Goal: Transaction & Acquisition: Purchase product/service

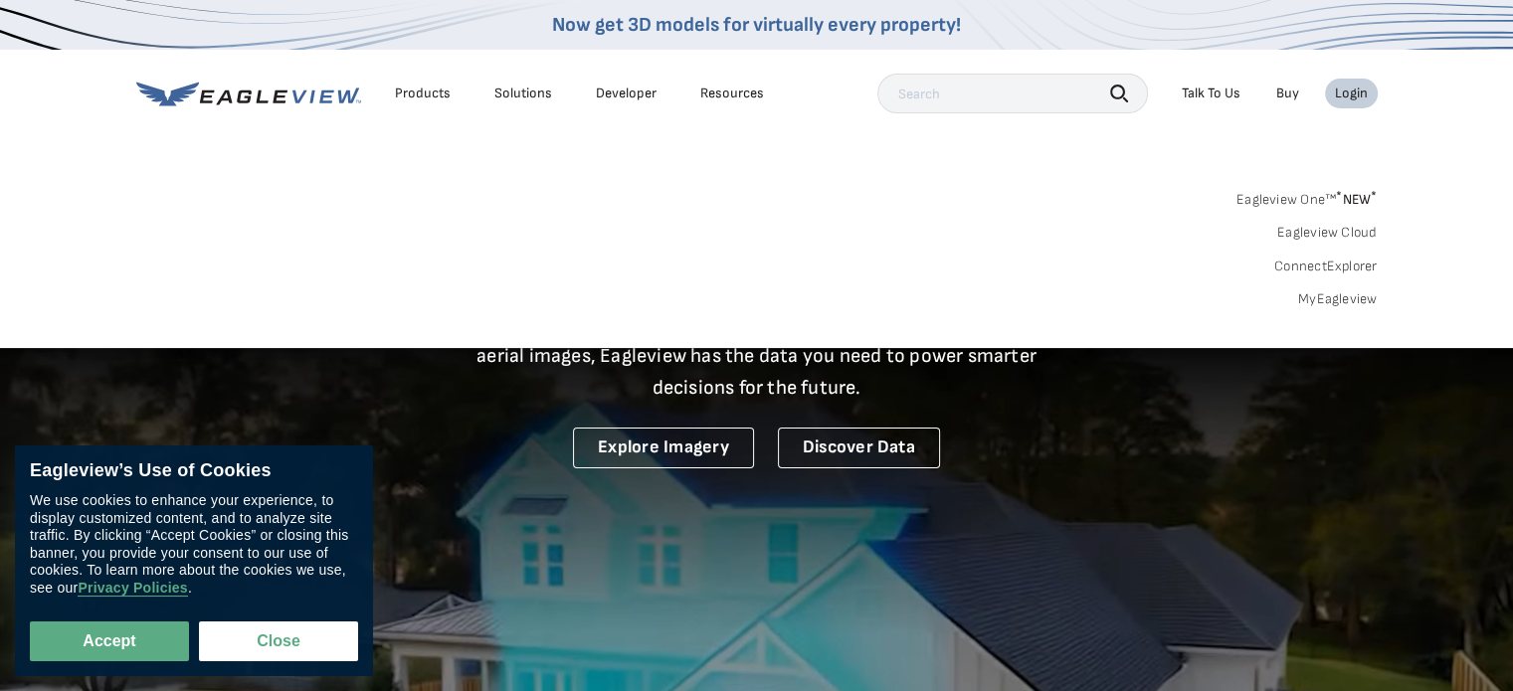
click at [1313, 297] on link "MyEagleview" at bounding box center [1338, 299] width 80 height 18
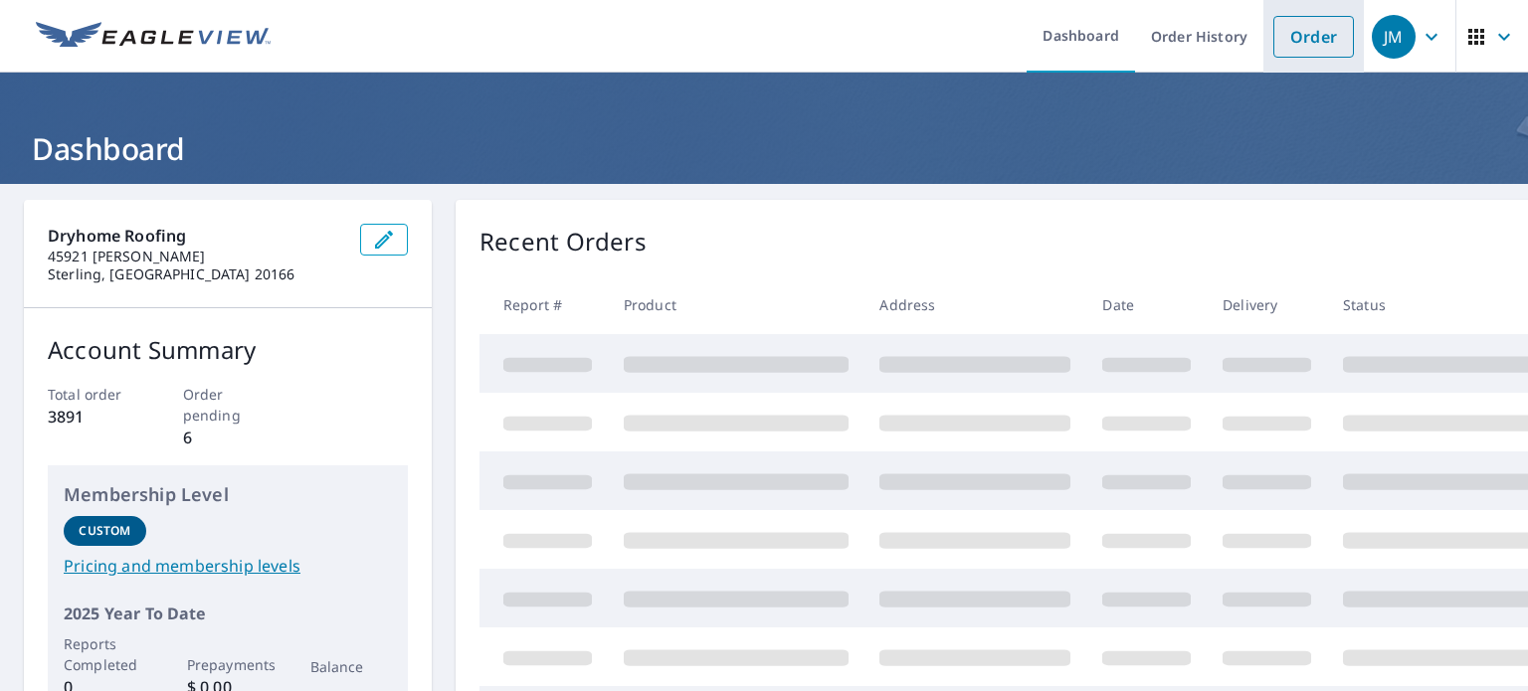
click at [1288, 42] on link "Order" at bounding box center [1313, 37] width 81 height 42
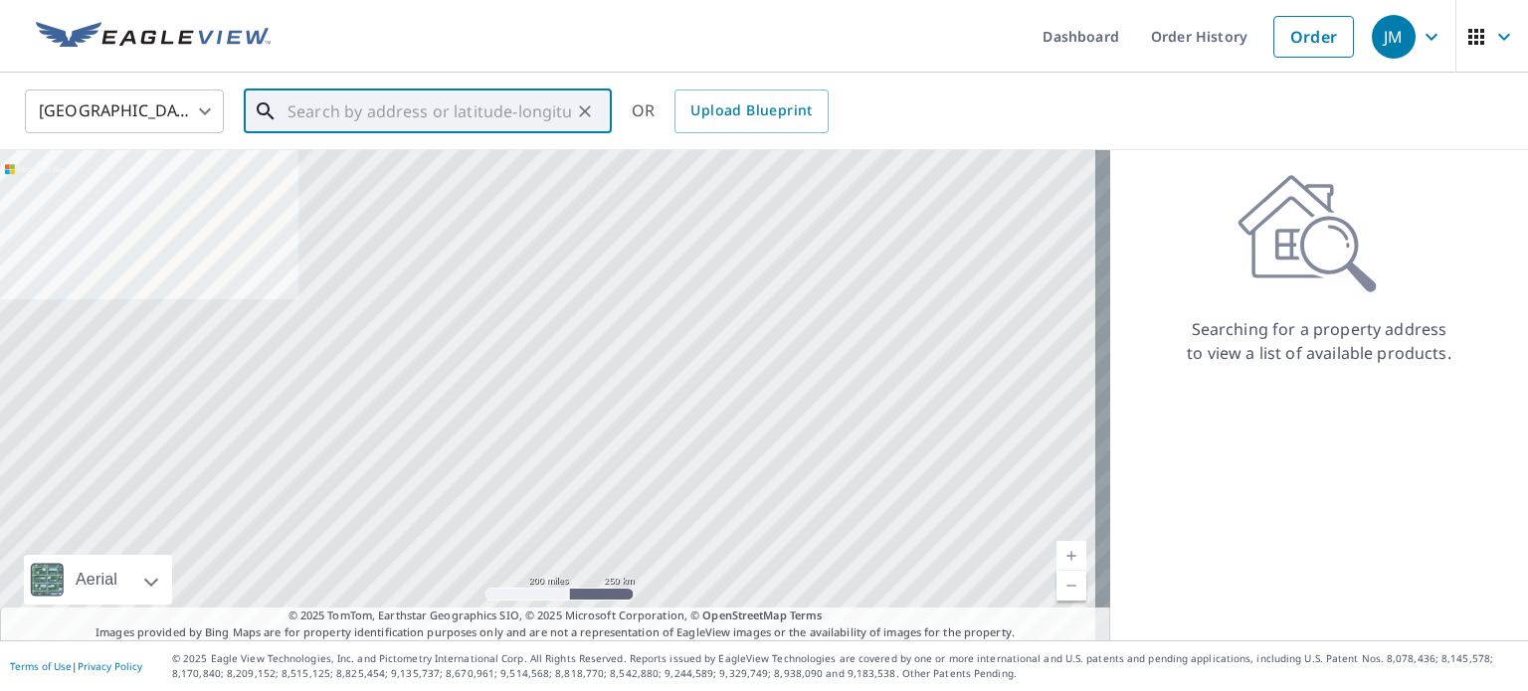
click at [318, 107] on input "text" at bounding box center [429, 112] width 284 height 56
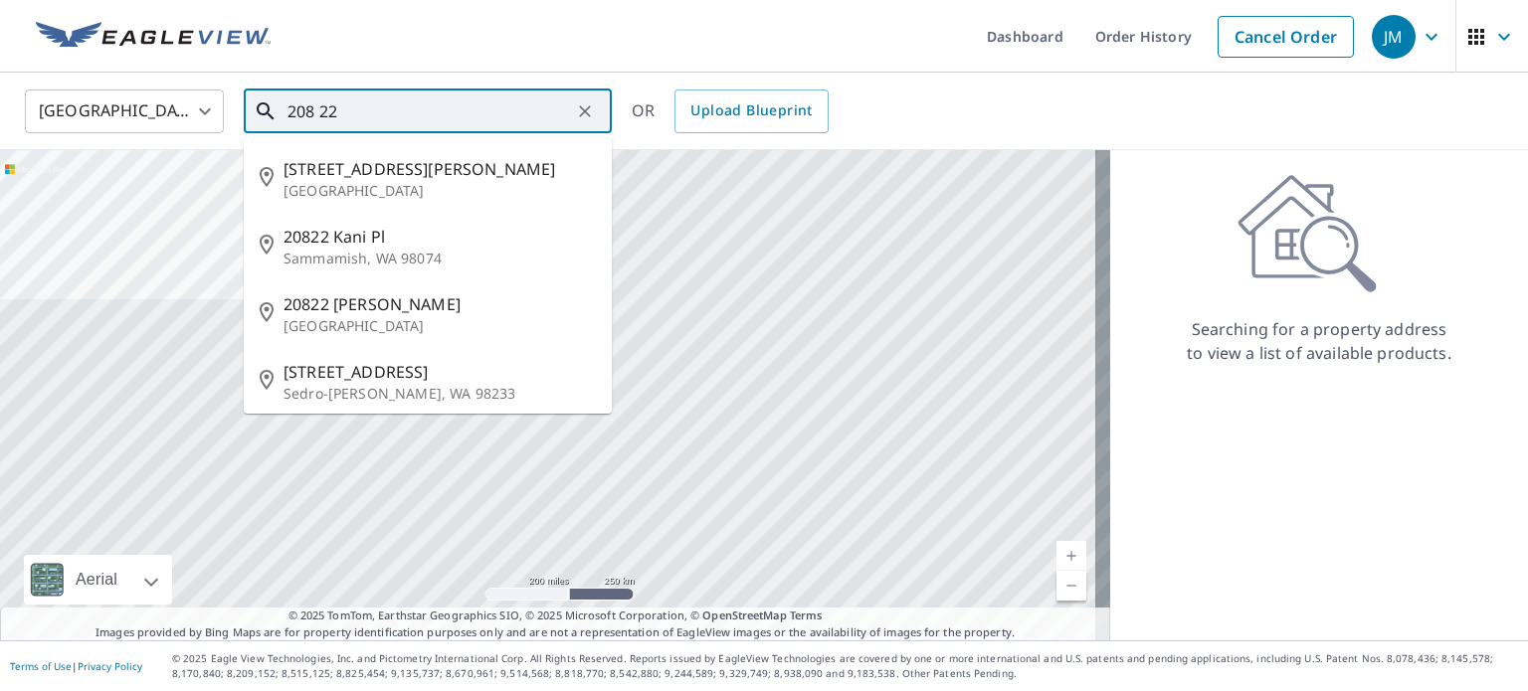
click at [318, 107] on input "208 22" at bounding box center [429, 112] width 284 height 56
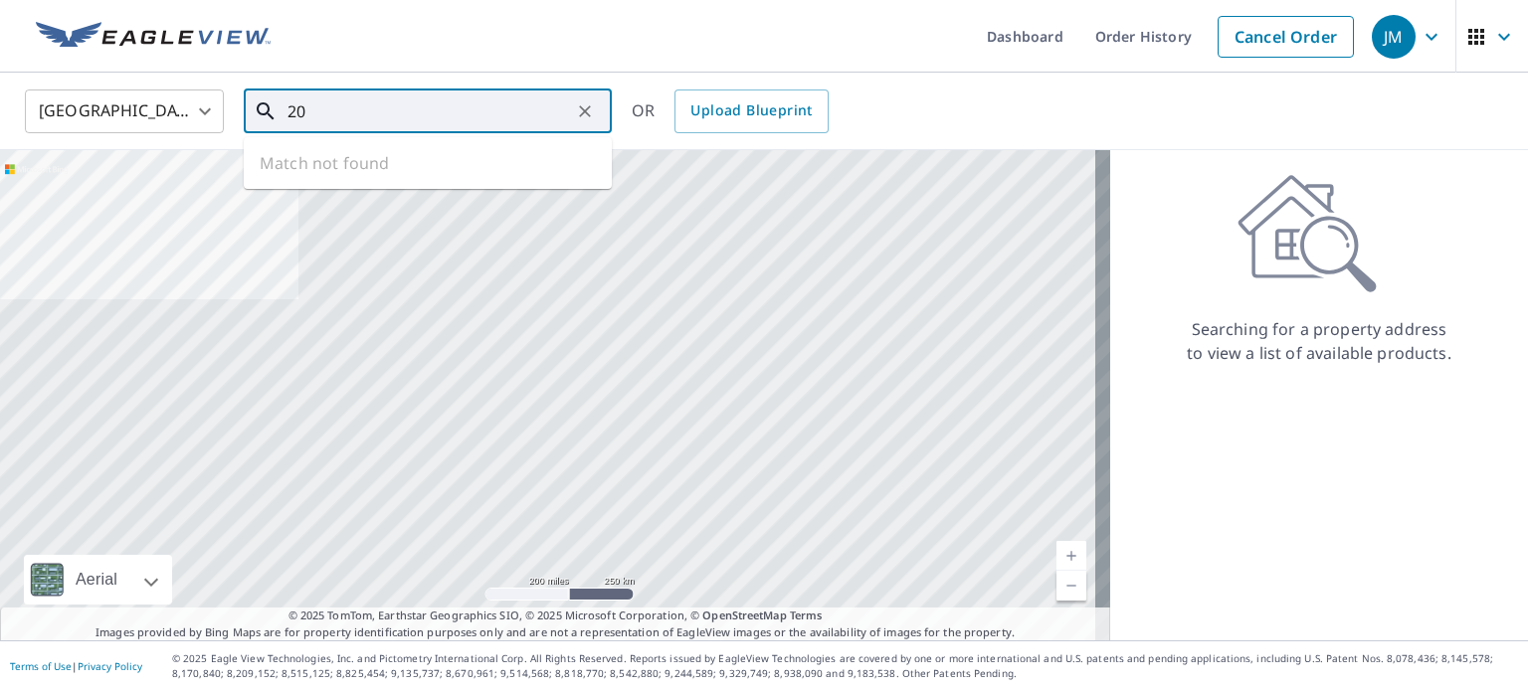
type input "2"
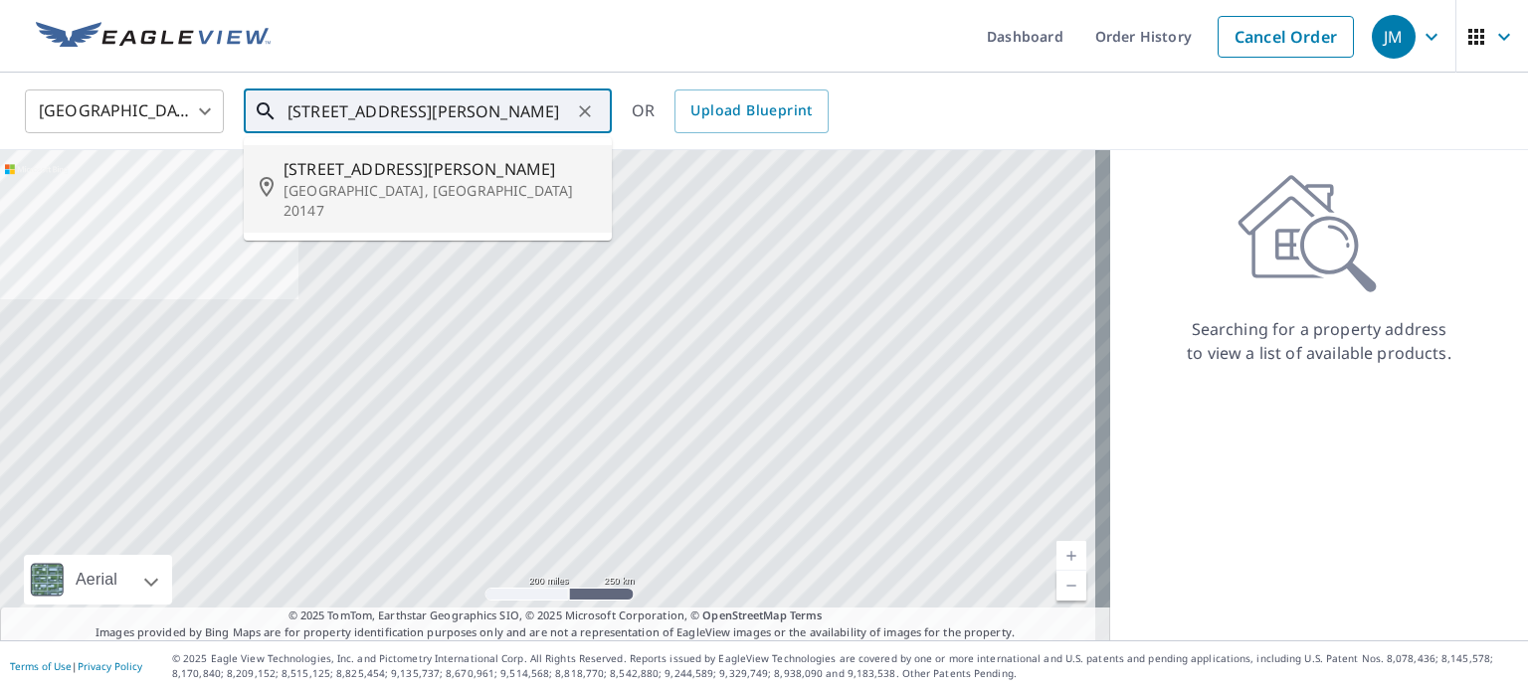
click at [344, 190] on p "Ashburn, VA 20147" at bounding box center [440, 201] width 312 height 40
type input "20822 Adams Mill Pl Ashburn, VA 20147"
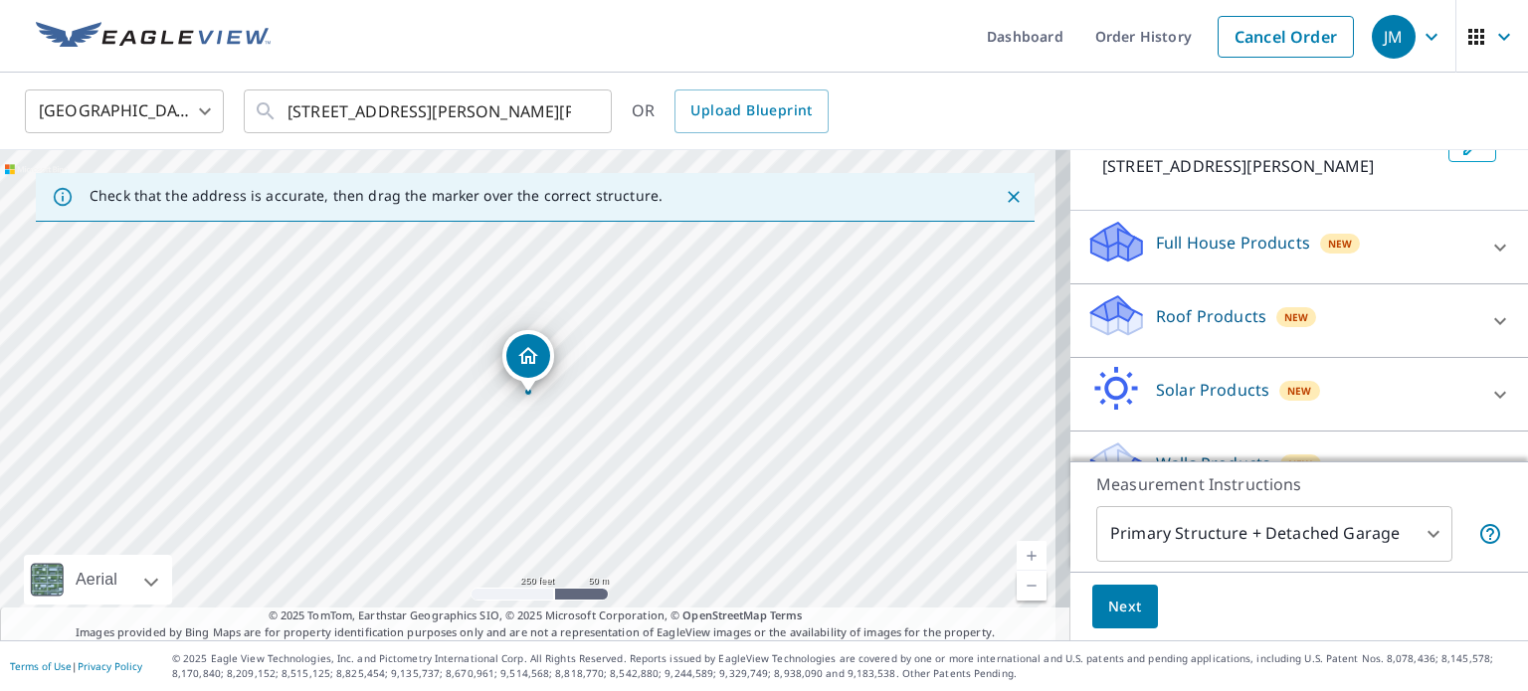
scroll to position [151, 0]
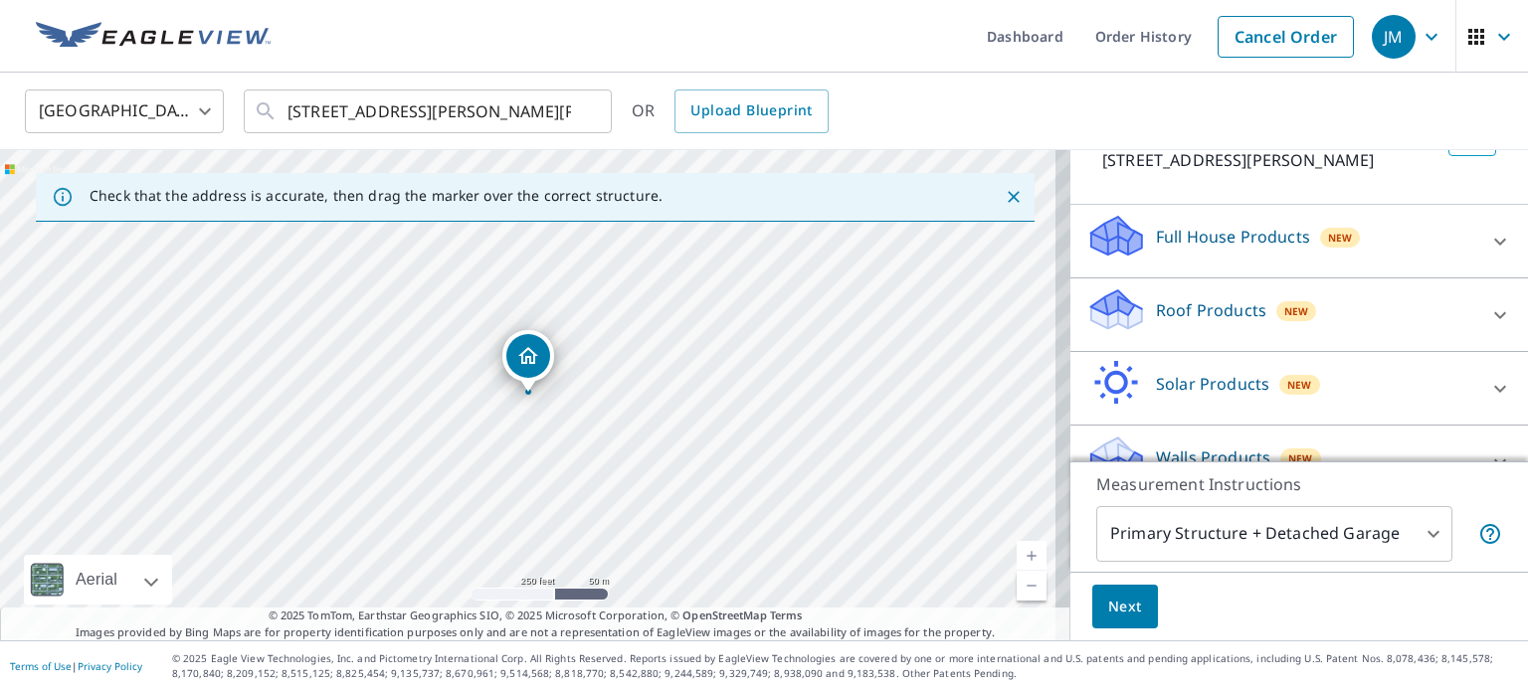
click at [1137, 303] on div "Roof Products New" at bounding box center [1281, 315] width 390 height 57
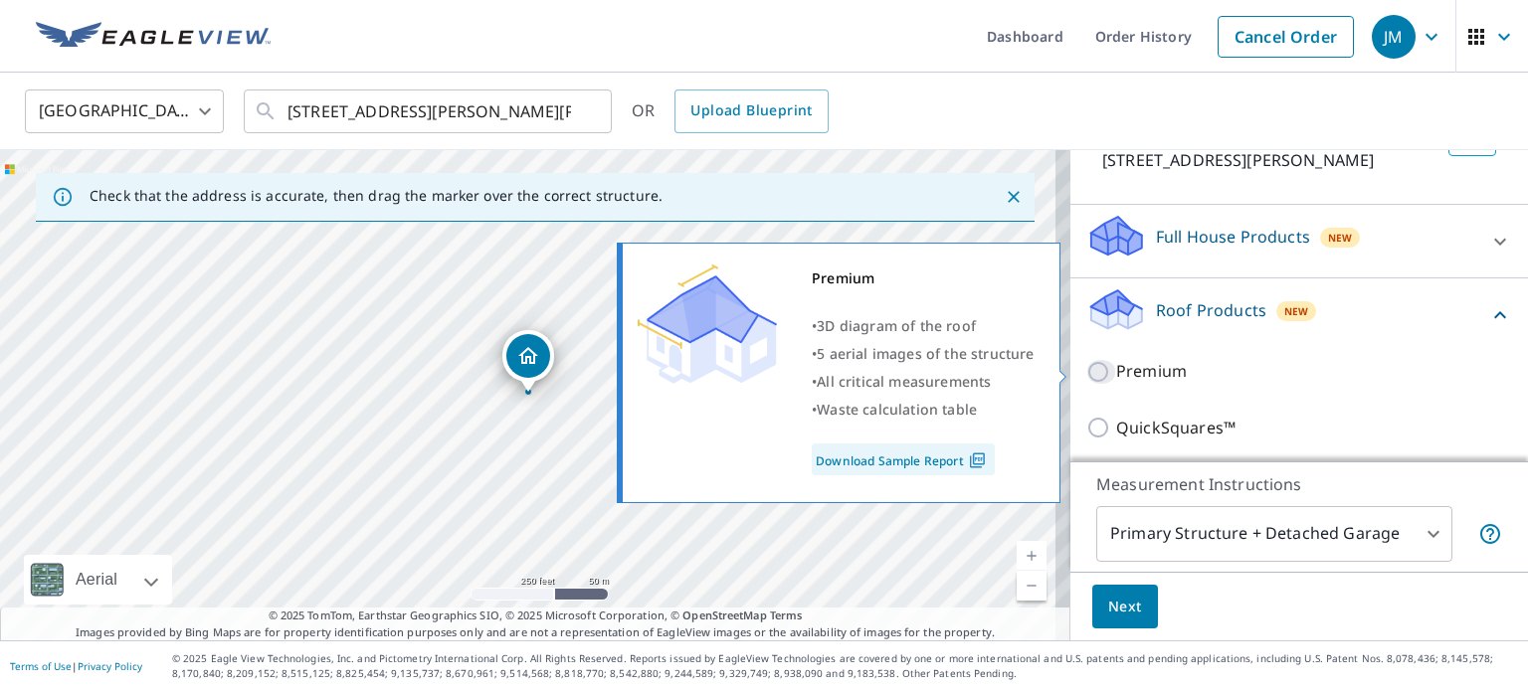
click at [1086, 368] on input "Premium" at bounding box center [1101, 372] width 30 height 24
checkbox input "true"
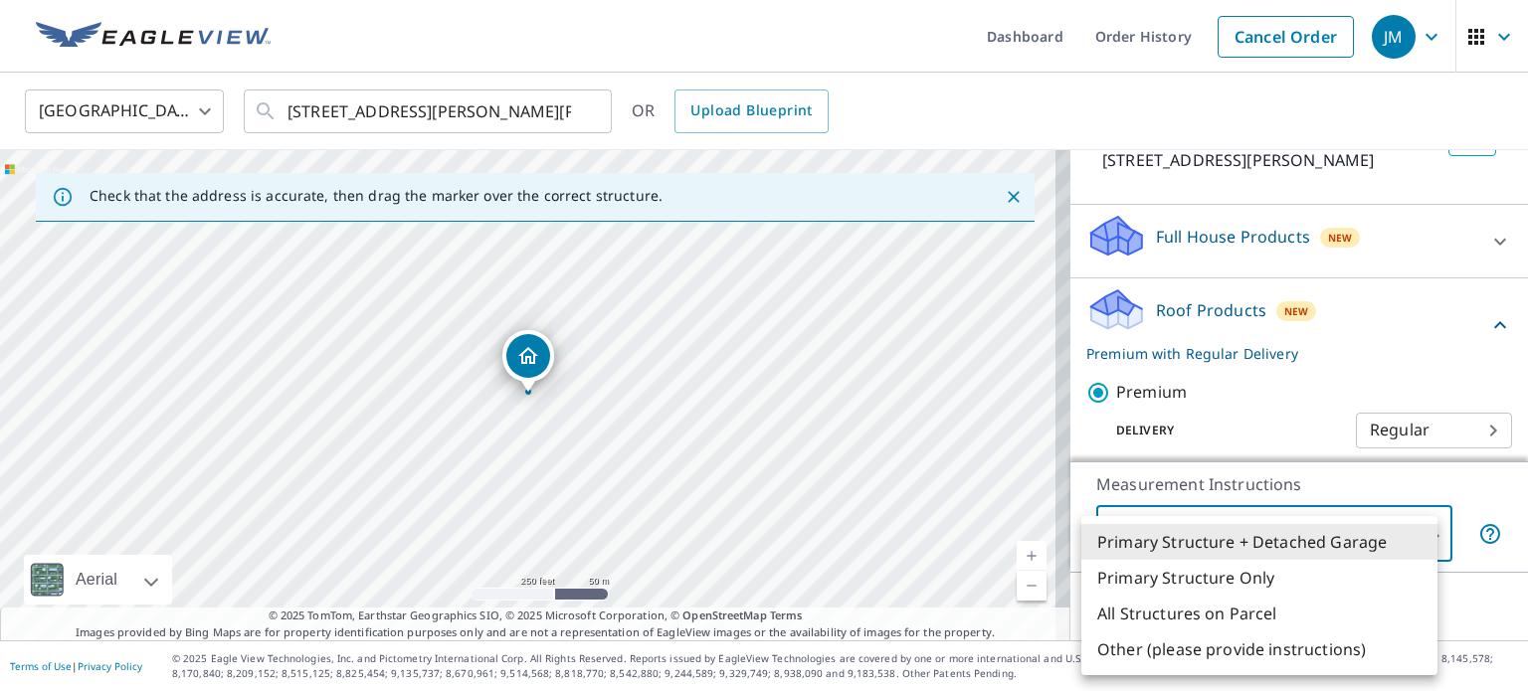
click at [1124, 535] on body "JM JM Dashboard Order History Cancel Order JM United States US ​ 20822 Adams Mi…" at bounding box center [764, 345] width 1528 height 691
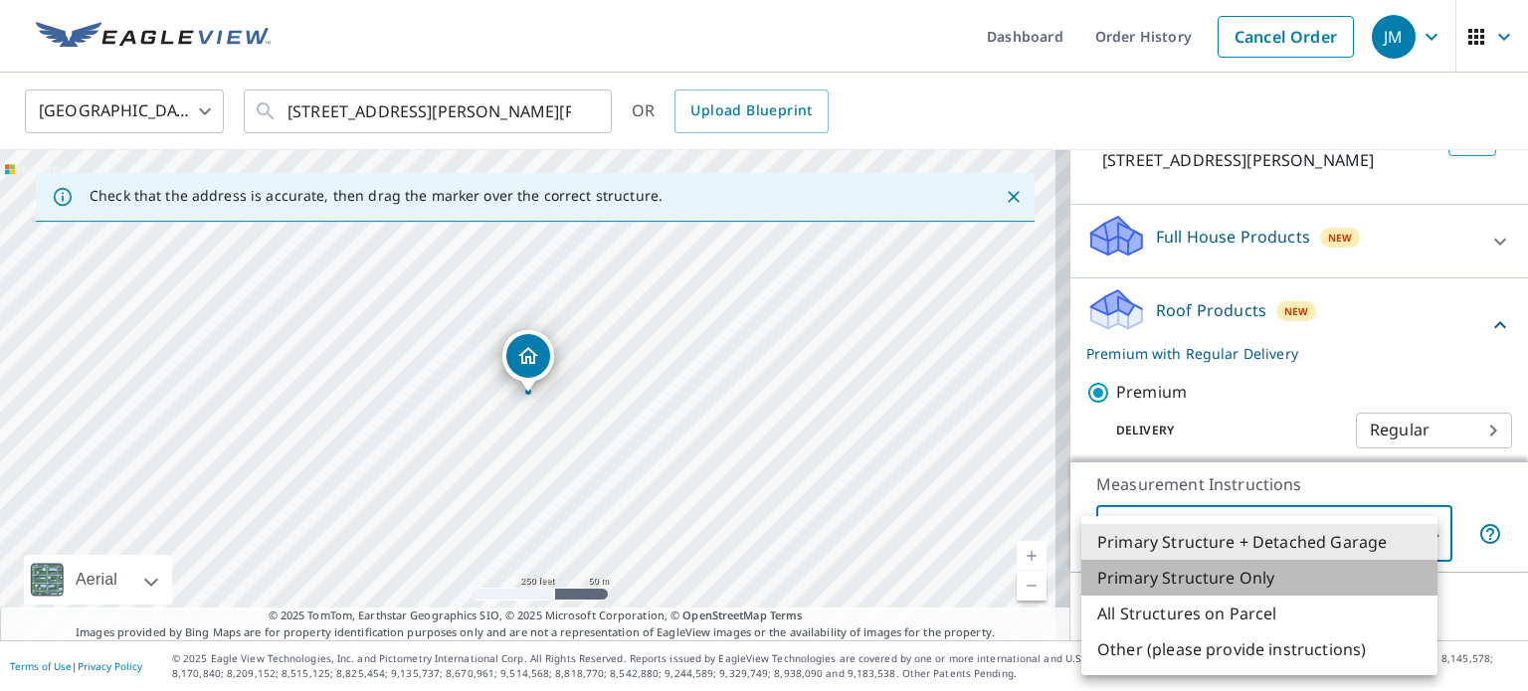
click at [1130, 576] on li "Primary Structure Only" at bounding box center [1259, 578] width 356 height 36
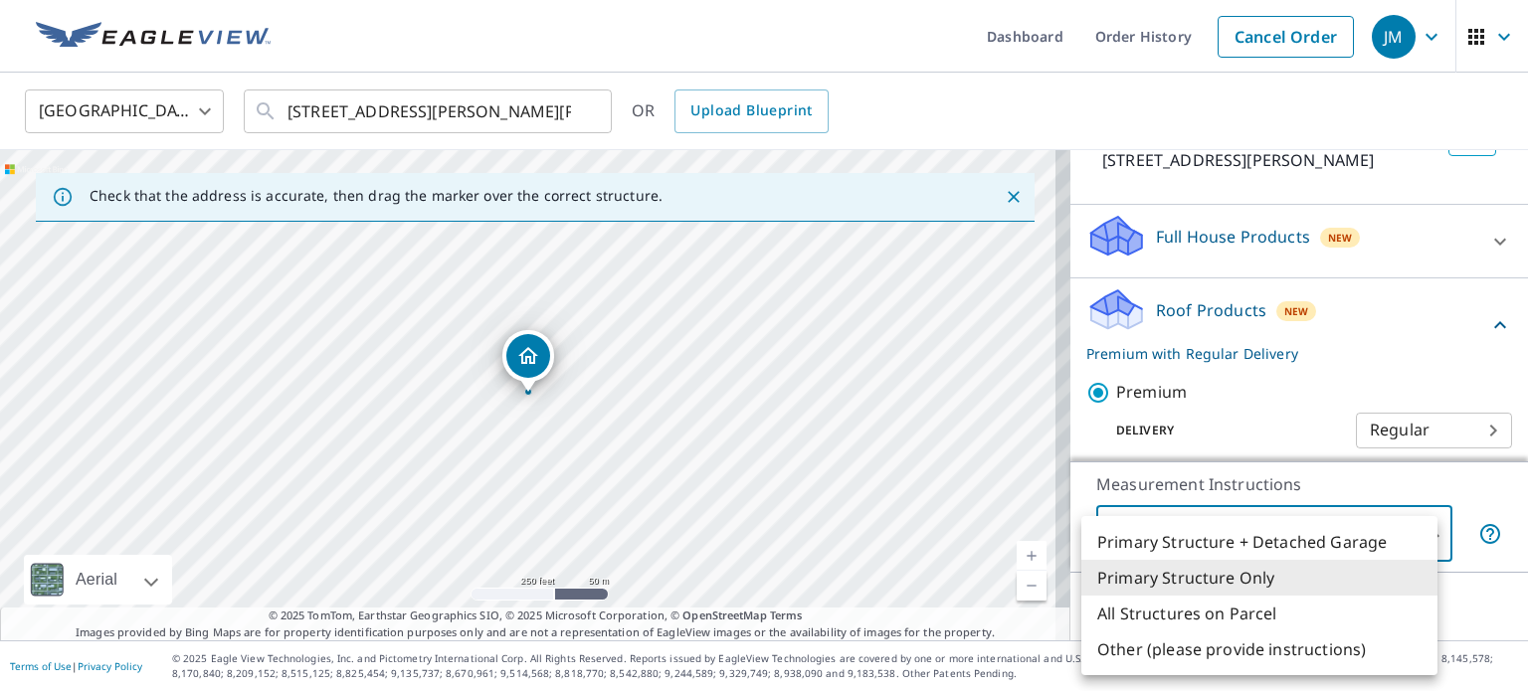
click at [1136, 532] on body "JM JM Dashboard Order History Cancel Order JM United States US ​ 20822 Adams Mi…" at bounding box center [764, 345] width 1528 height 691
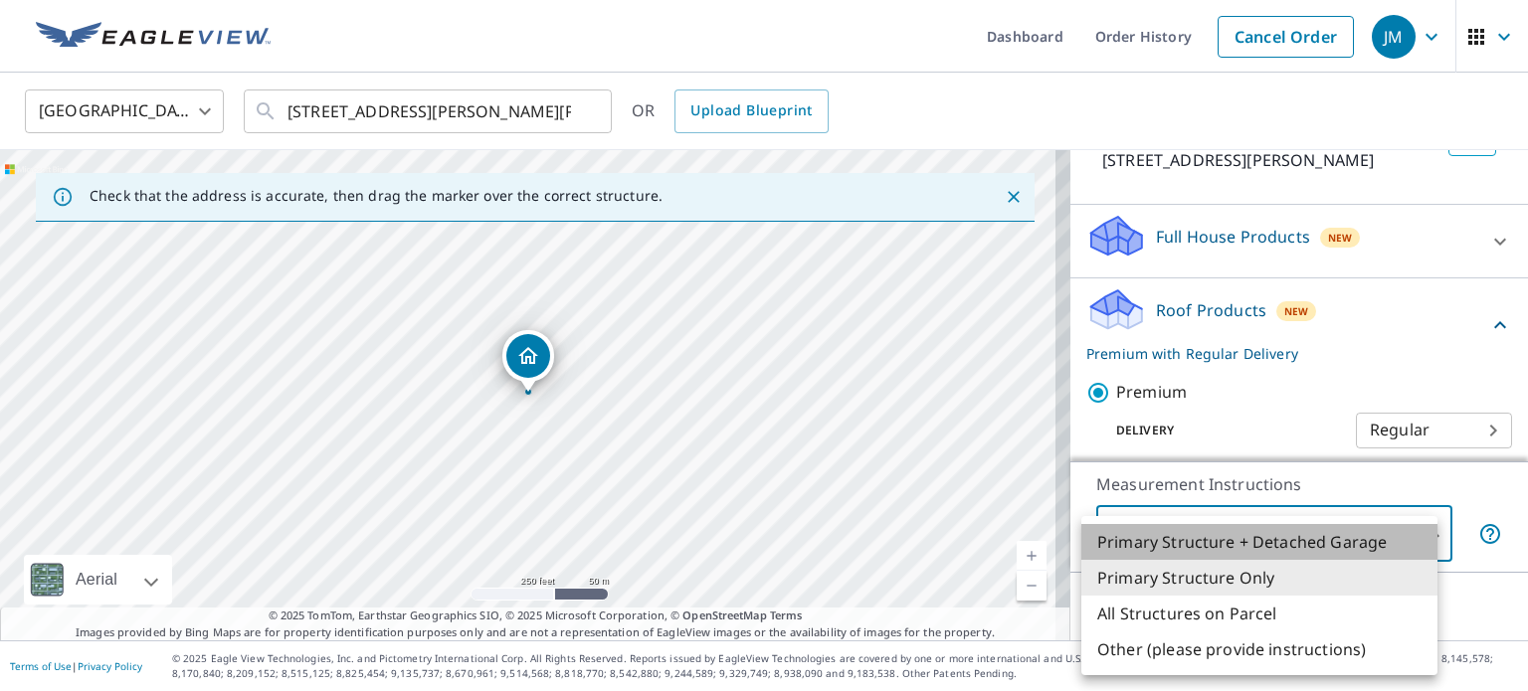
click at [1134, 527] on li "Primary Structure + Detached Garage" at bounding box center [1259, 542] width 356 height 36
type input "1"
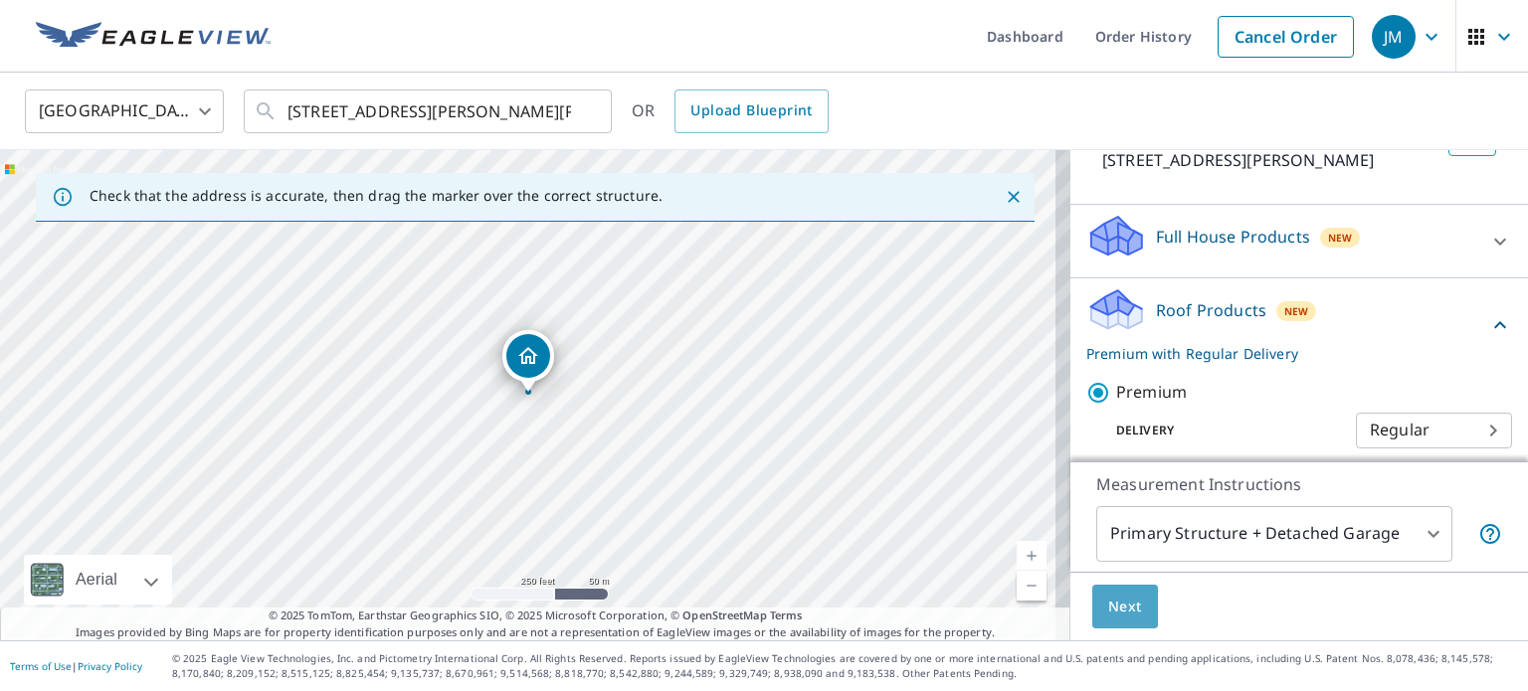
click at [1112, 604] on span "Next" at bounding box center [1125, 607] width 34 height 25
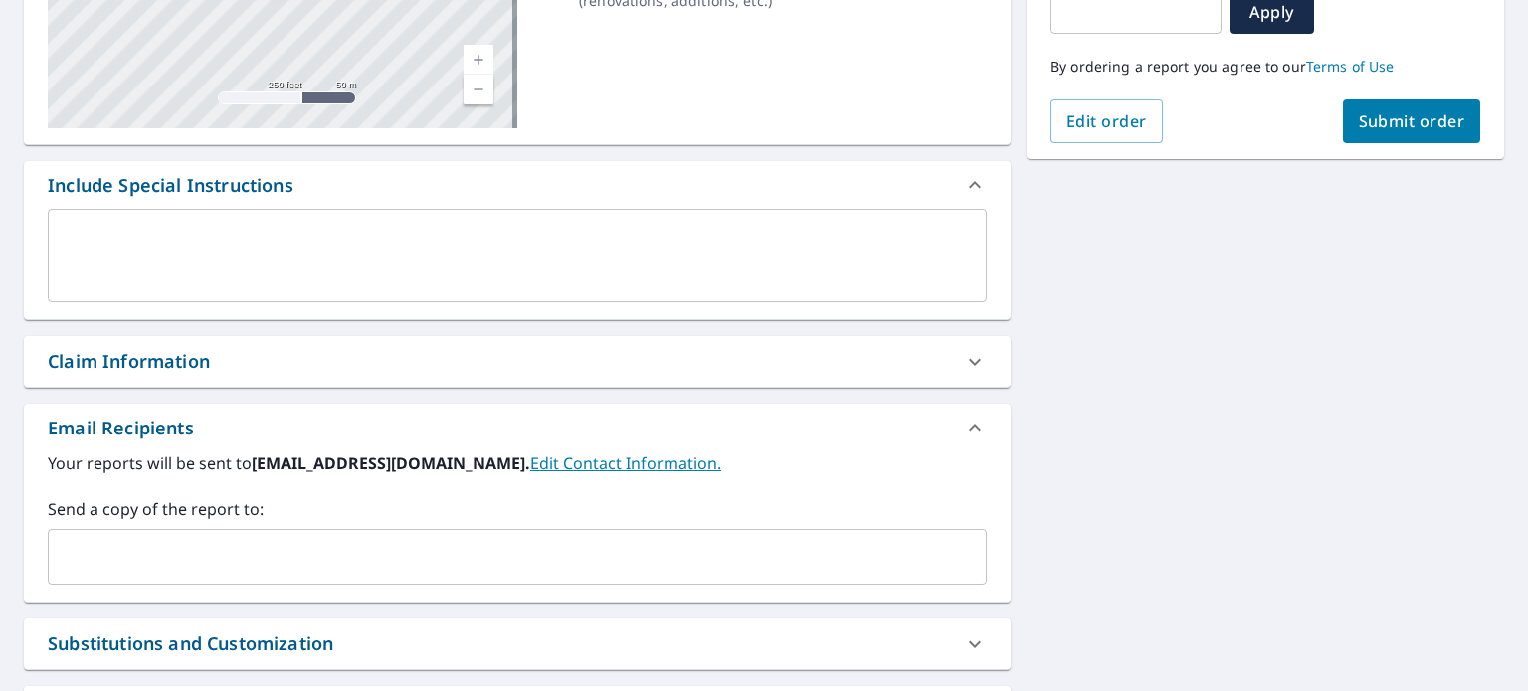
scroll to position [389, 0]
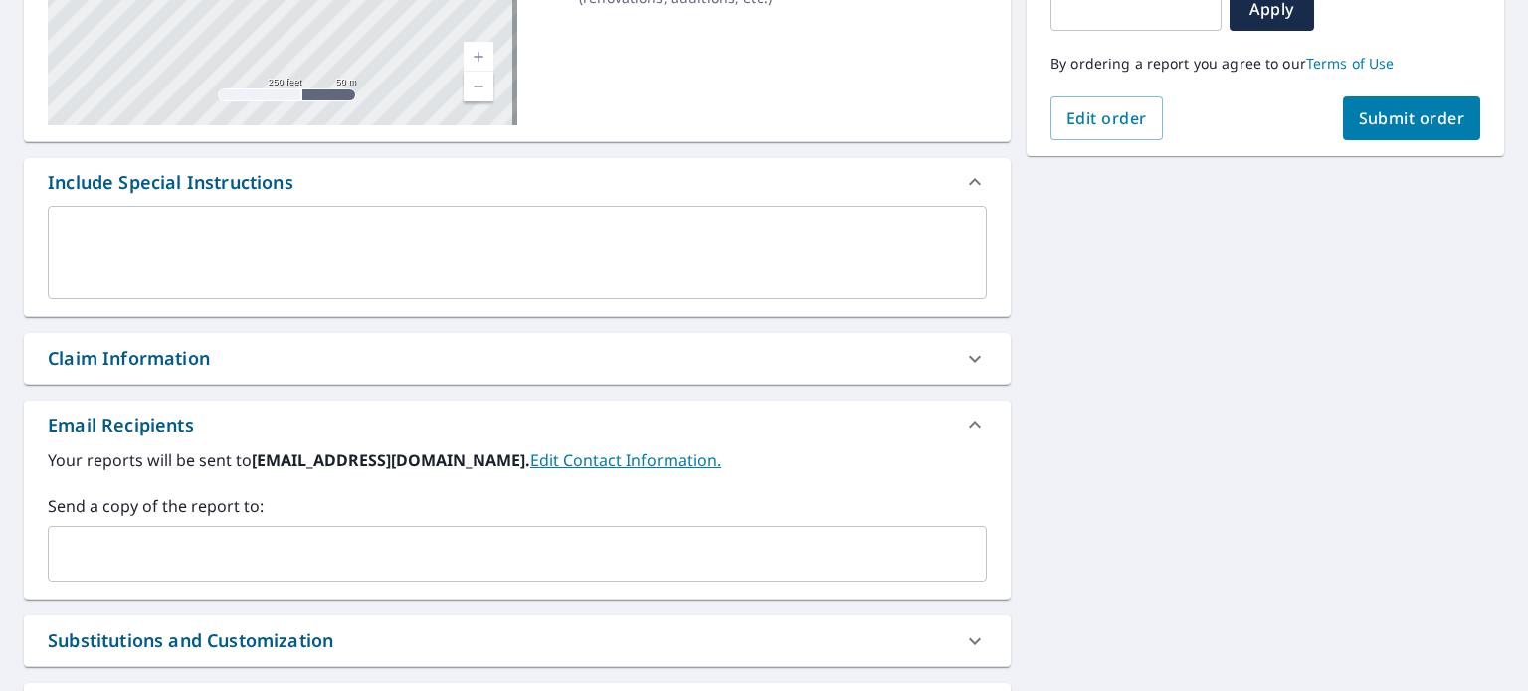
click at [308, 546] on input "text" at bounding box center [502, 554] width 891 height 38
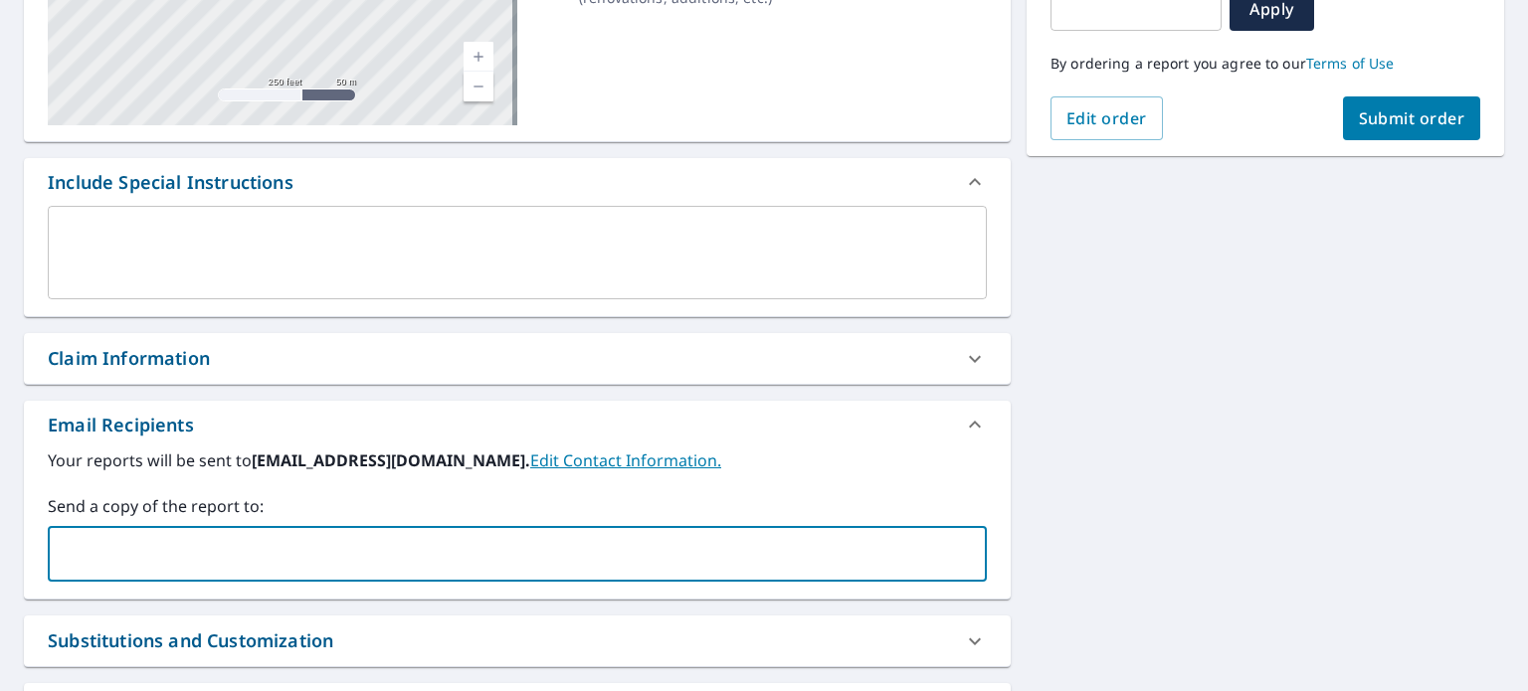
type input "steves@dryhome.com"
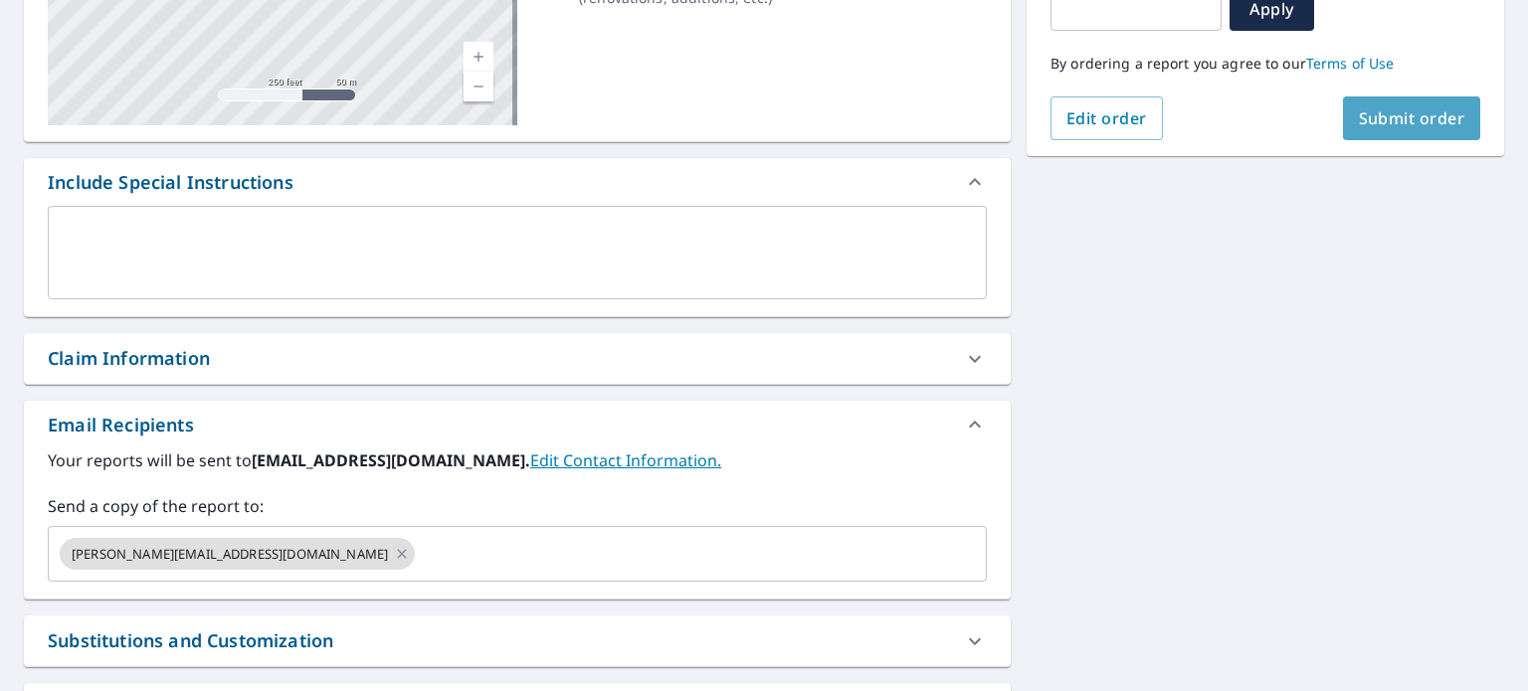
click at [1381, 118] on span "Submit order" at bounding box center [1412, 118] width 106 height 22
checkbox input "true"
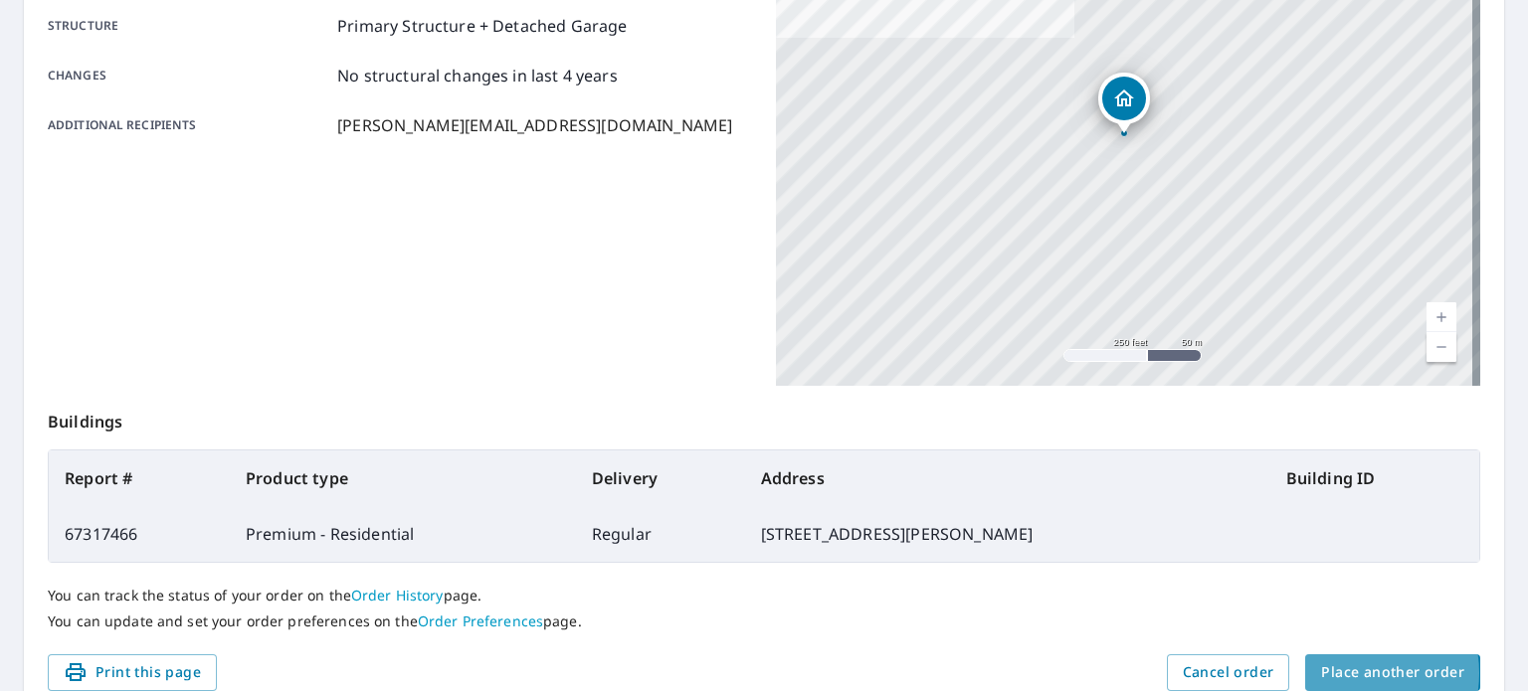
click at [1345, 672] on span "Place another order" at bounding box center [1392, 673] width 143 height 25
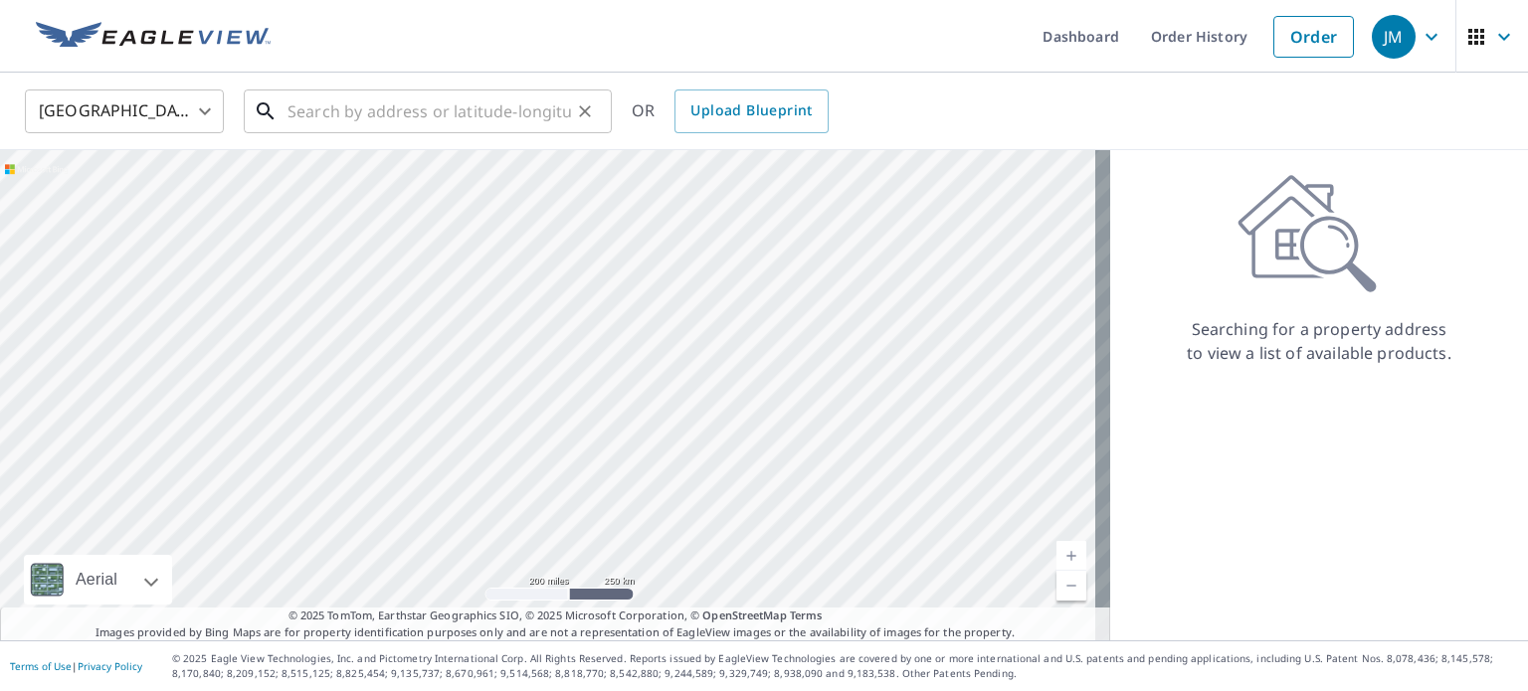
click at [466, 122] on input "text" at bounding box center [429, 112] width 284 height 56
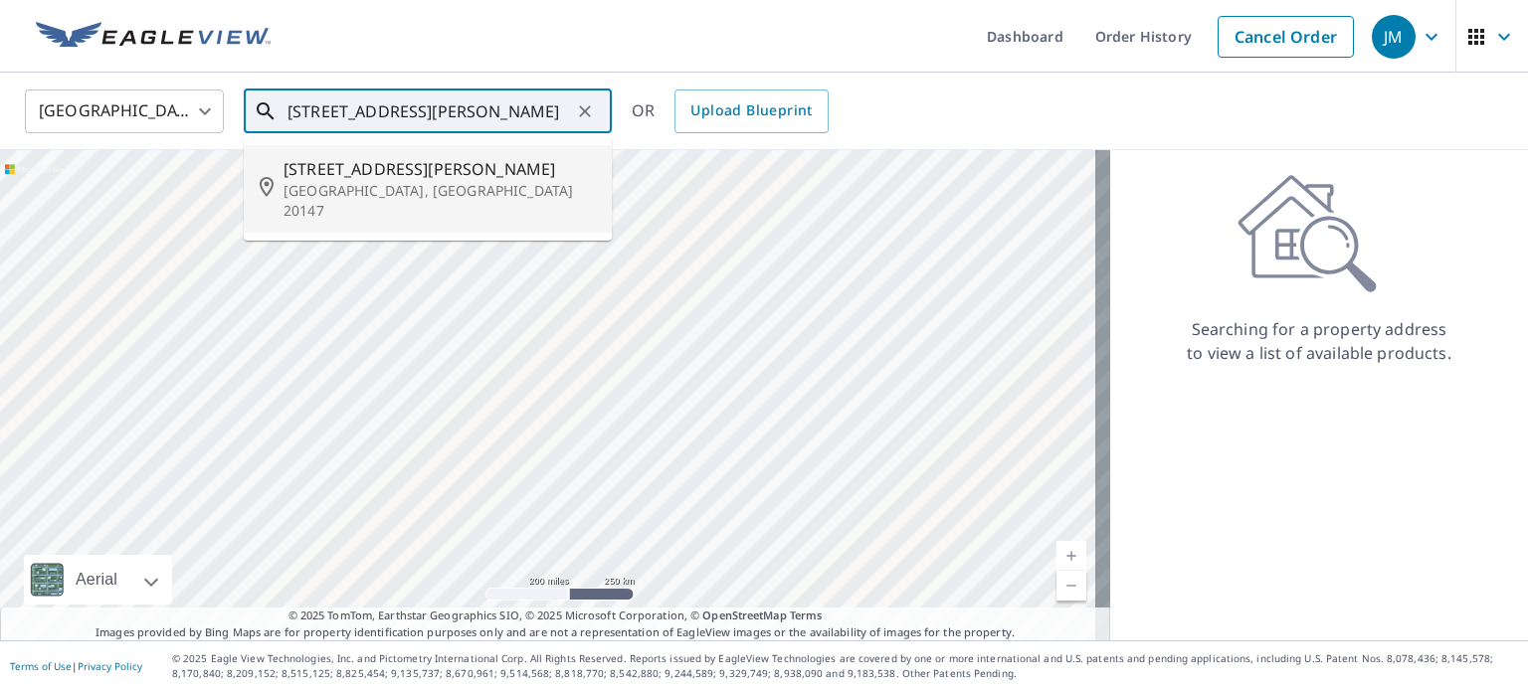
click at [387, 190] on p "Ashburn, VA 20147" at bounding box center [440, 201] width 312 height 40
type input "20824 Adams Mill Pl Ashburn, VA 20147"
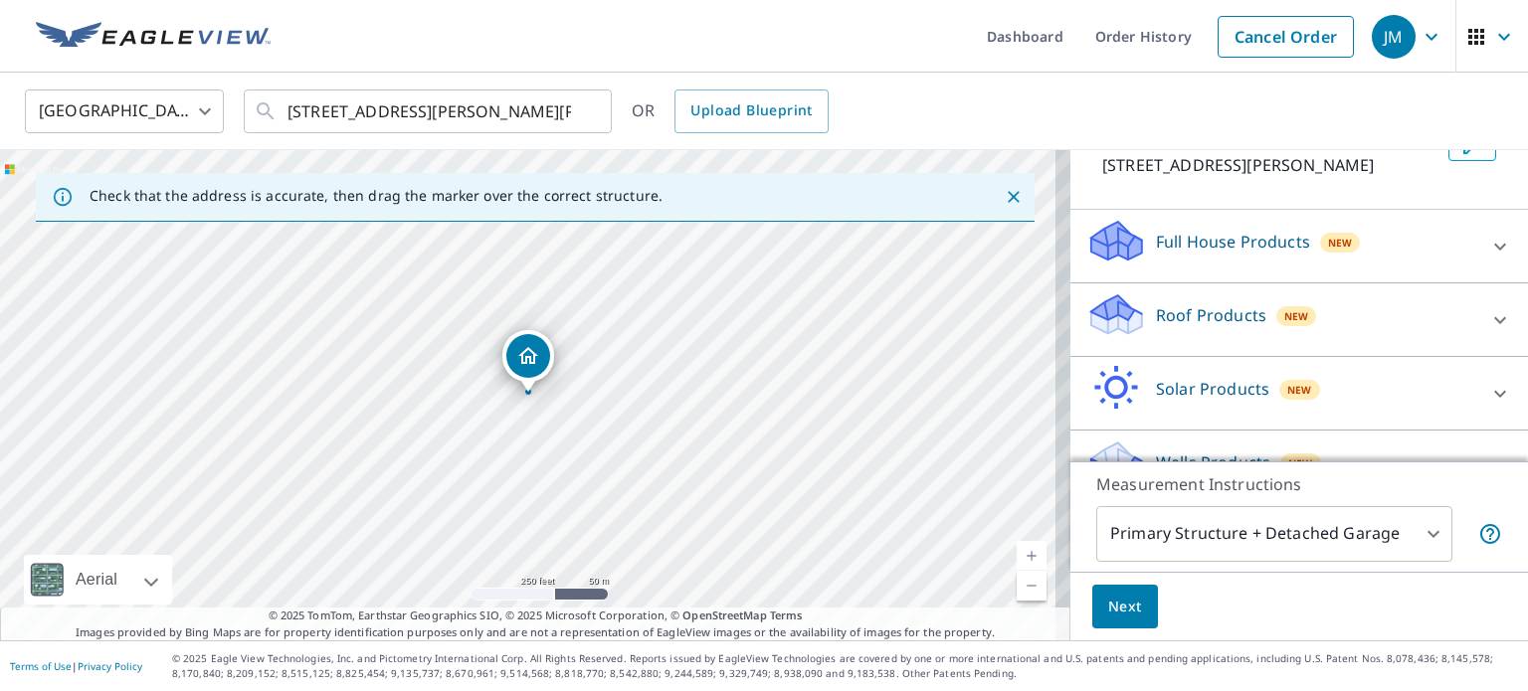
scroll to position [147, 0]
click at [1168, 305] on p "Roof Products" at bounding box center [1211, 314] width 110 height 24
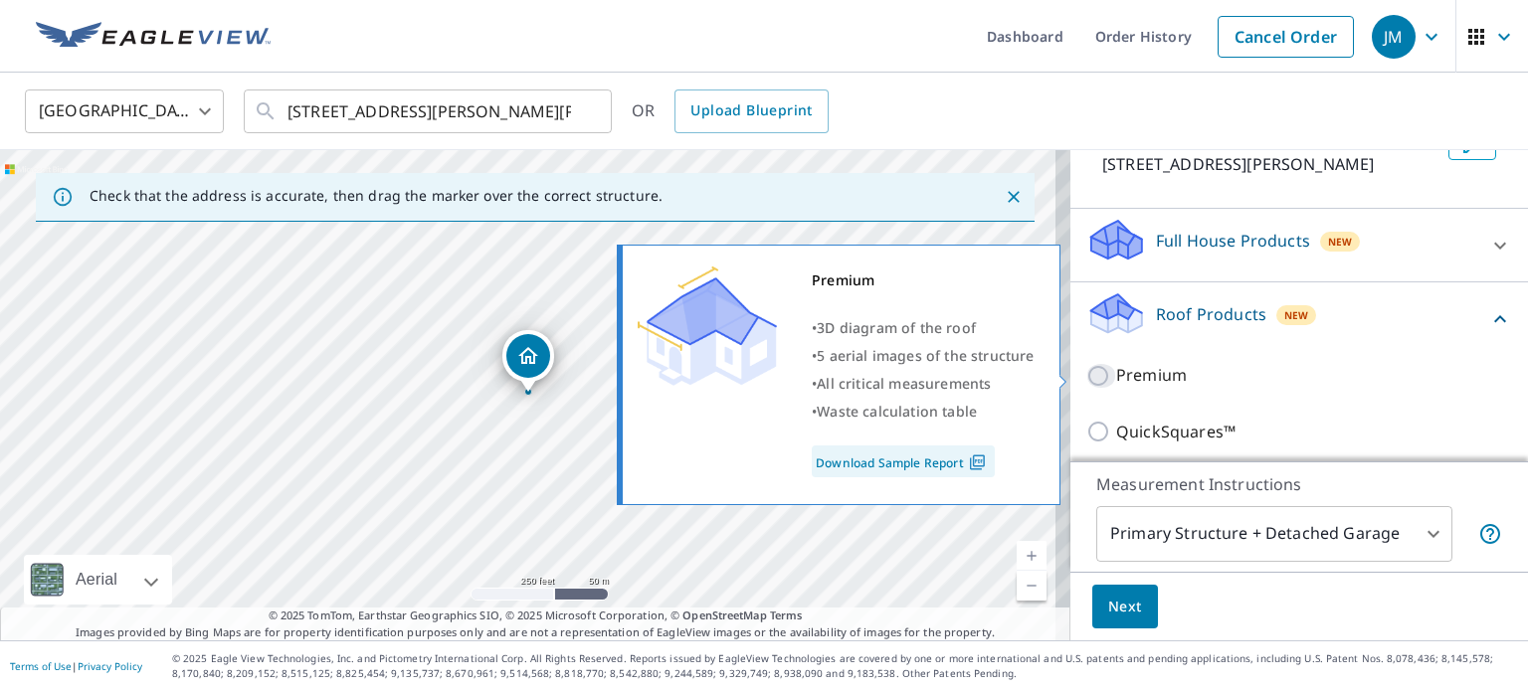
click at [1086, 373] on input "Premium" at bounding box center [1101, 376] width 30 height 24
checkbox input "true"
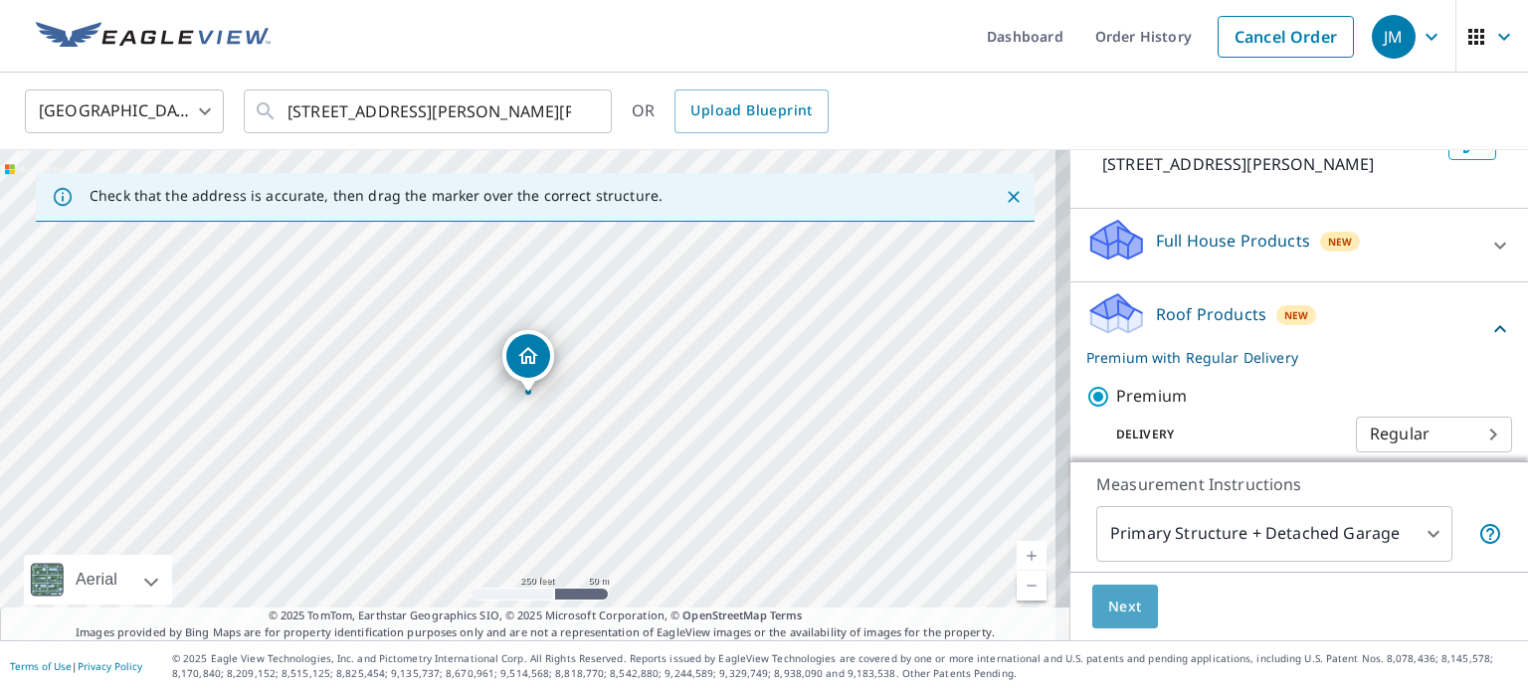
click at [1108, 608] on span "Next" at bounding box center [1125, 607] width 34 height 25
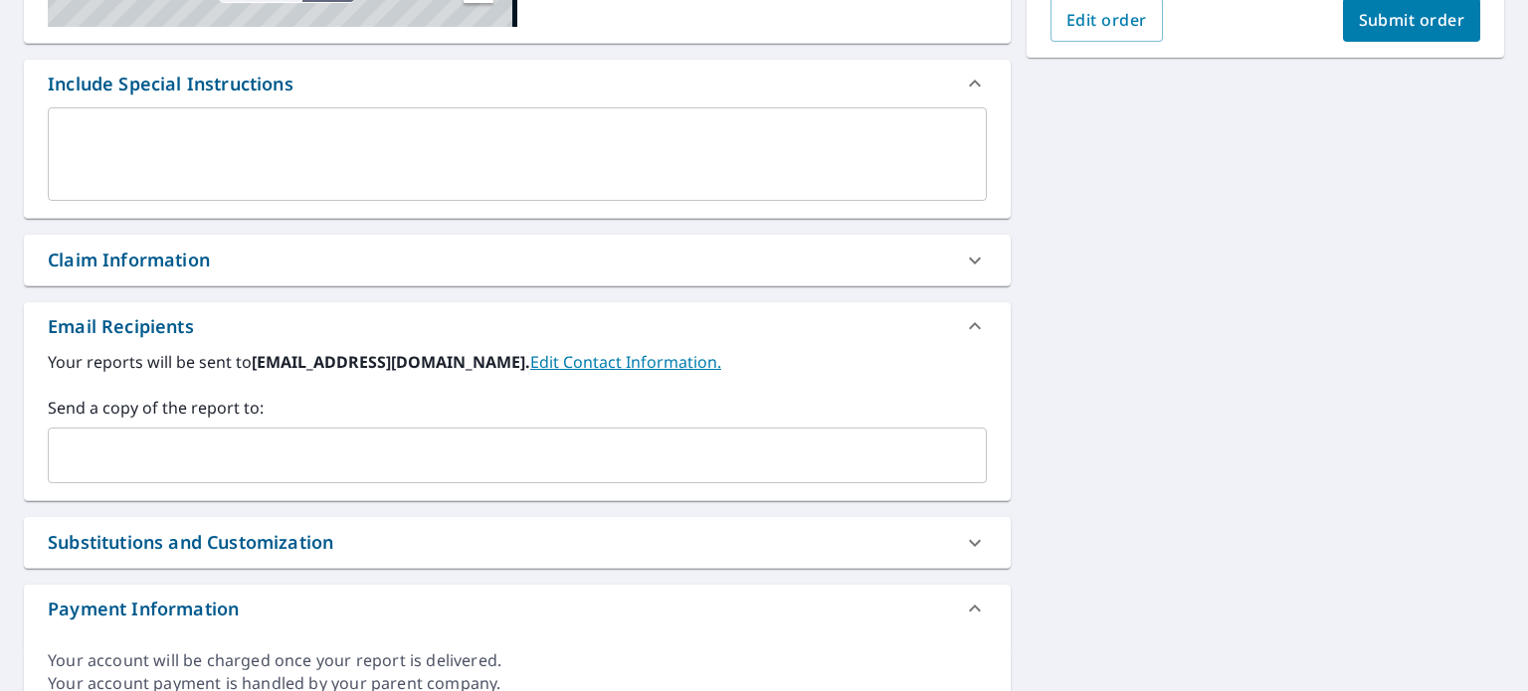
scroll to position [492, 0]
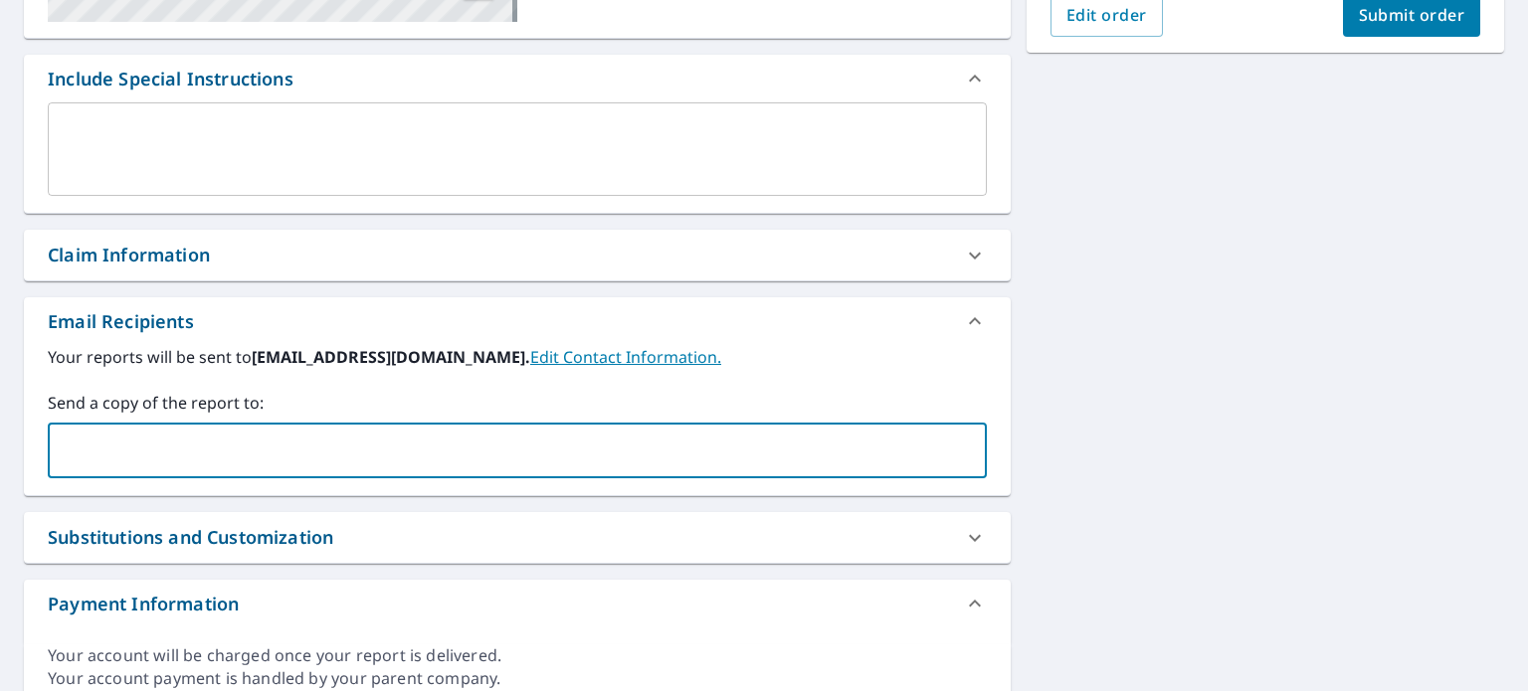
click at [595, 438] on input "text" at bounding box center [502, 451] width 891 height 38
type input "steves@dryhome.com"
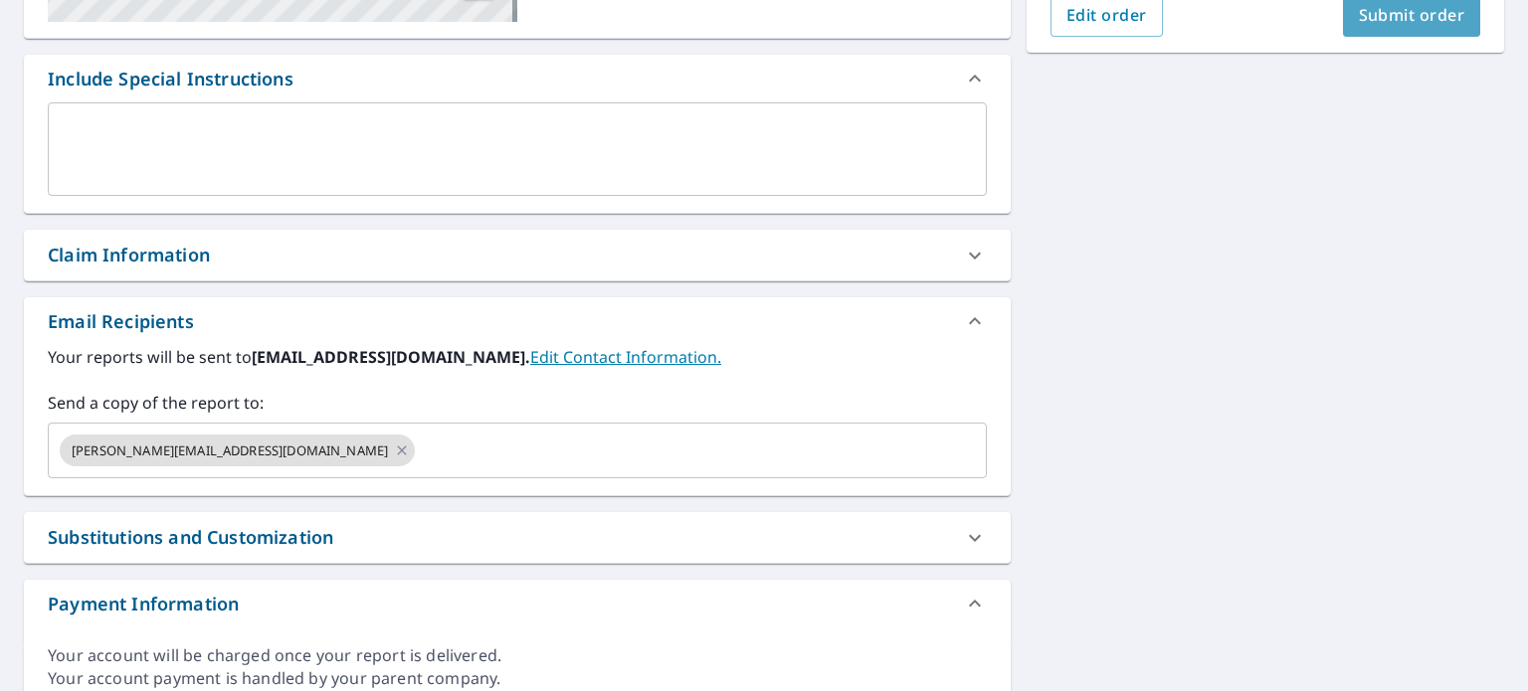
click at [1381, 15] on span "Submit order" at bounding box center [1412, 15] width 106 height 22
checkbox input "true"
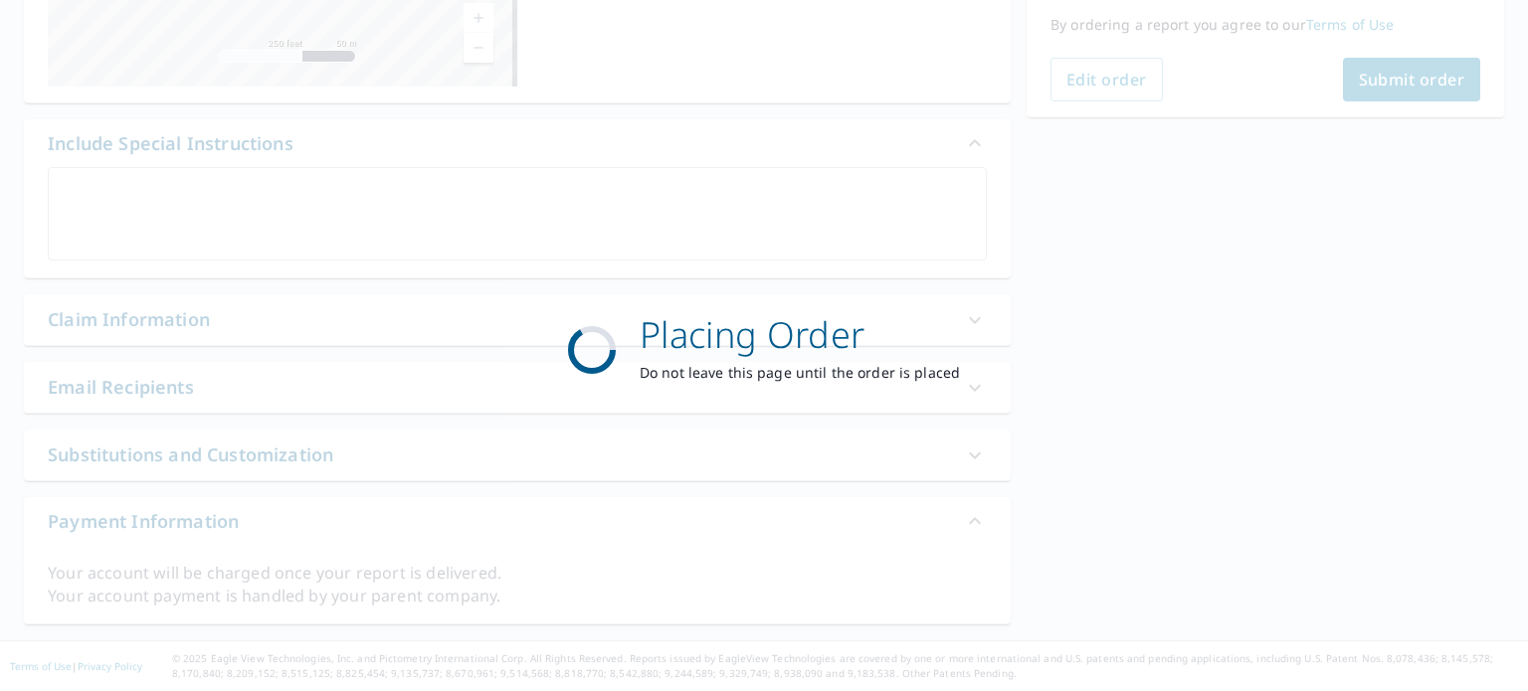
scroll to position [426, 0]
